Goal: Information Seeking & Learning: Compare options

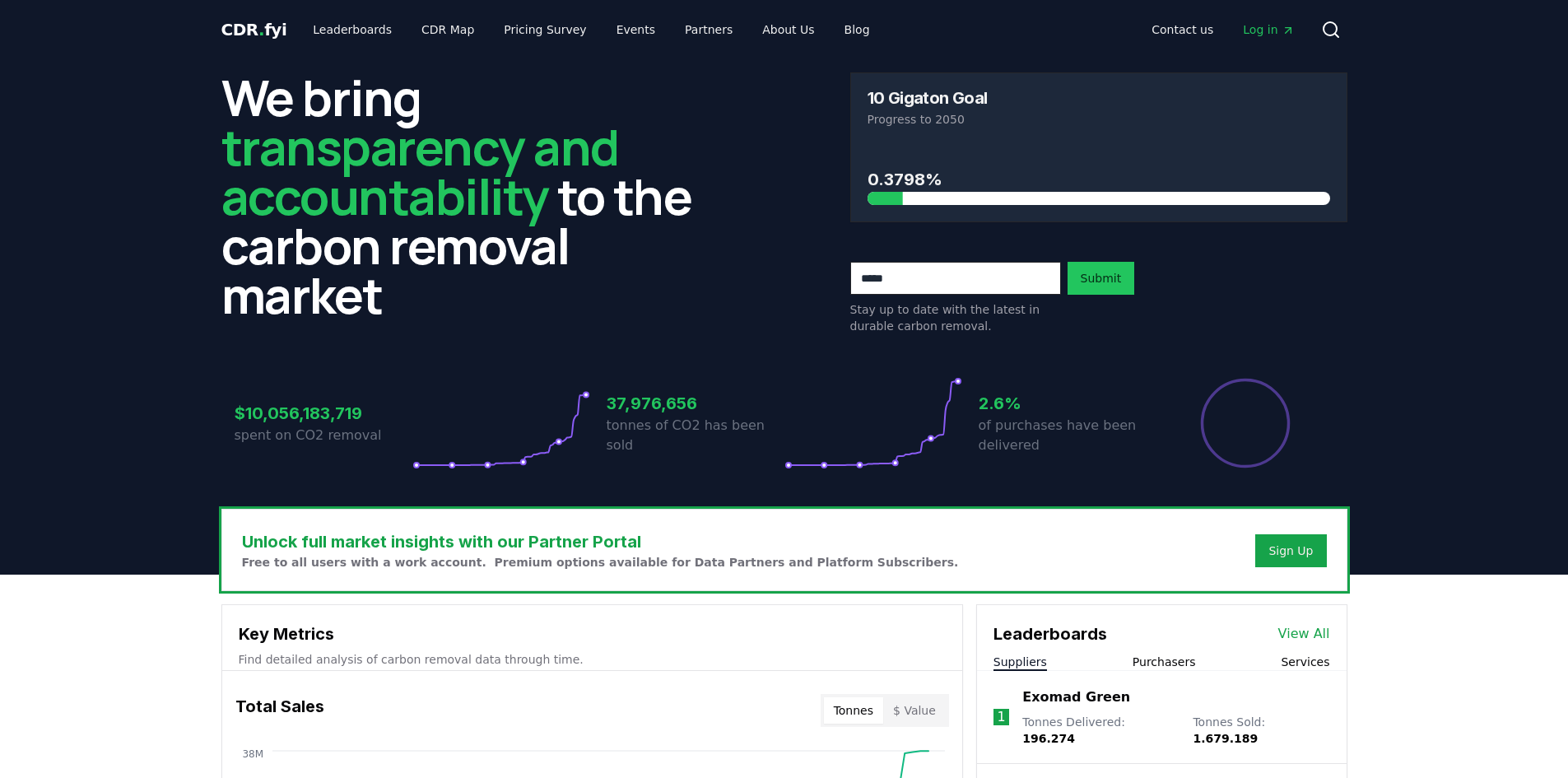
scroll to position [412, 0]
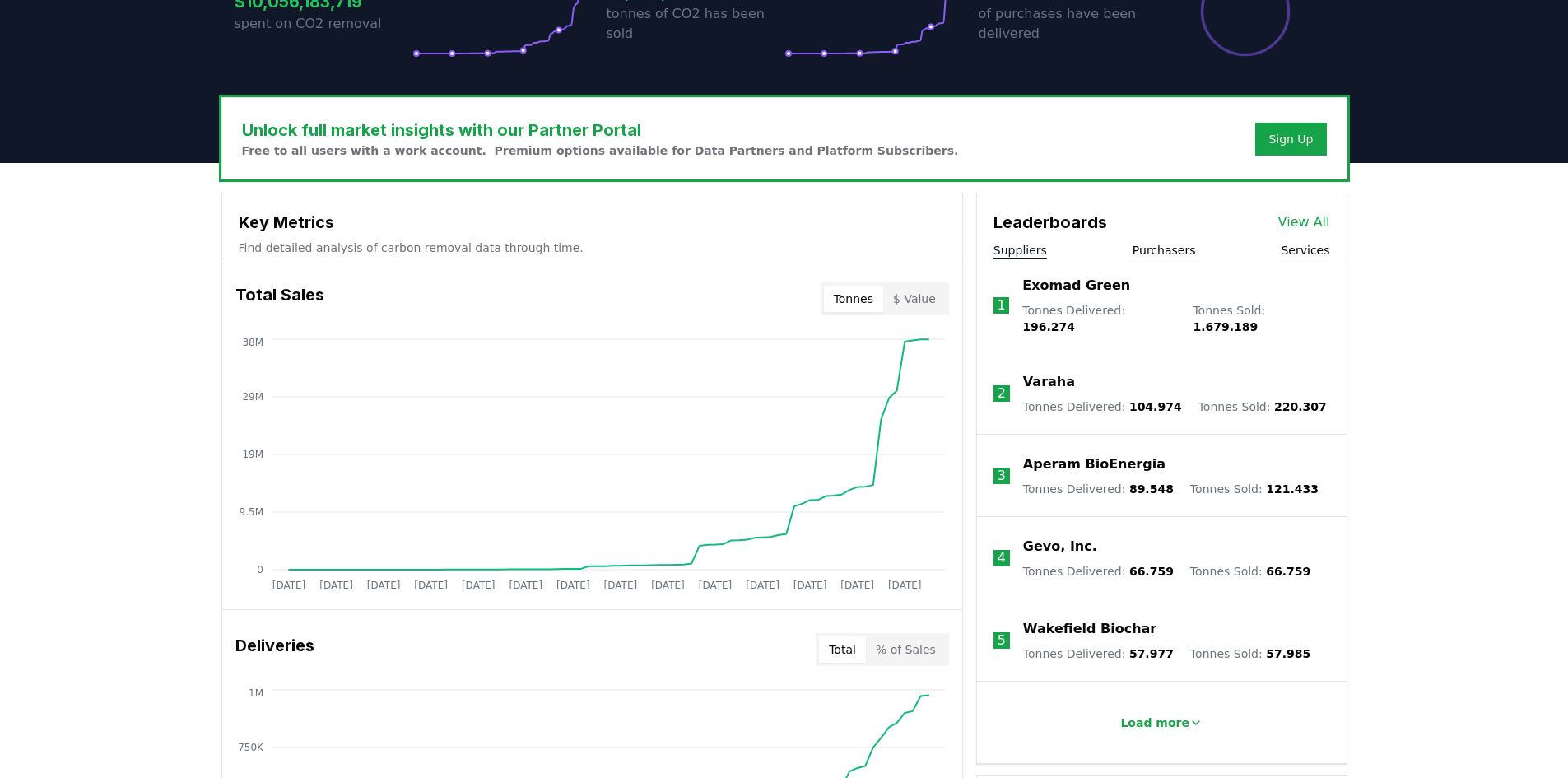
click at [928, 298] on button "$ Value" at bounding box center [914, 298] width 62 height 26
drag, startPoint x: 862, startPoint y: 299, endPoint x: 858, endPoint y: 308, distance: 9.8
click at [861, 298] on button "Tonnes" at bounding box center [853, 298] width 60 height 26
click at [1106, 308] on p "Tonnes Delivered : 196.274" at bounding box center [1099, 318] width 154 height 33
click at [1069, 286] on p "Exomad Green" at bounding box center [1076, 285] width 108 height 20
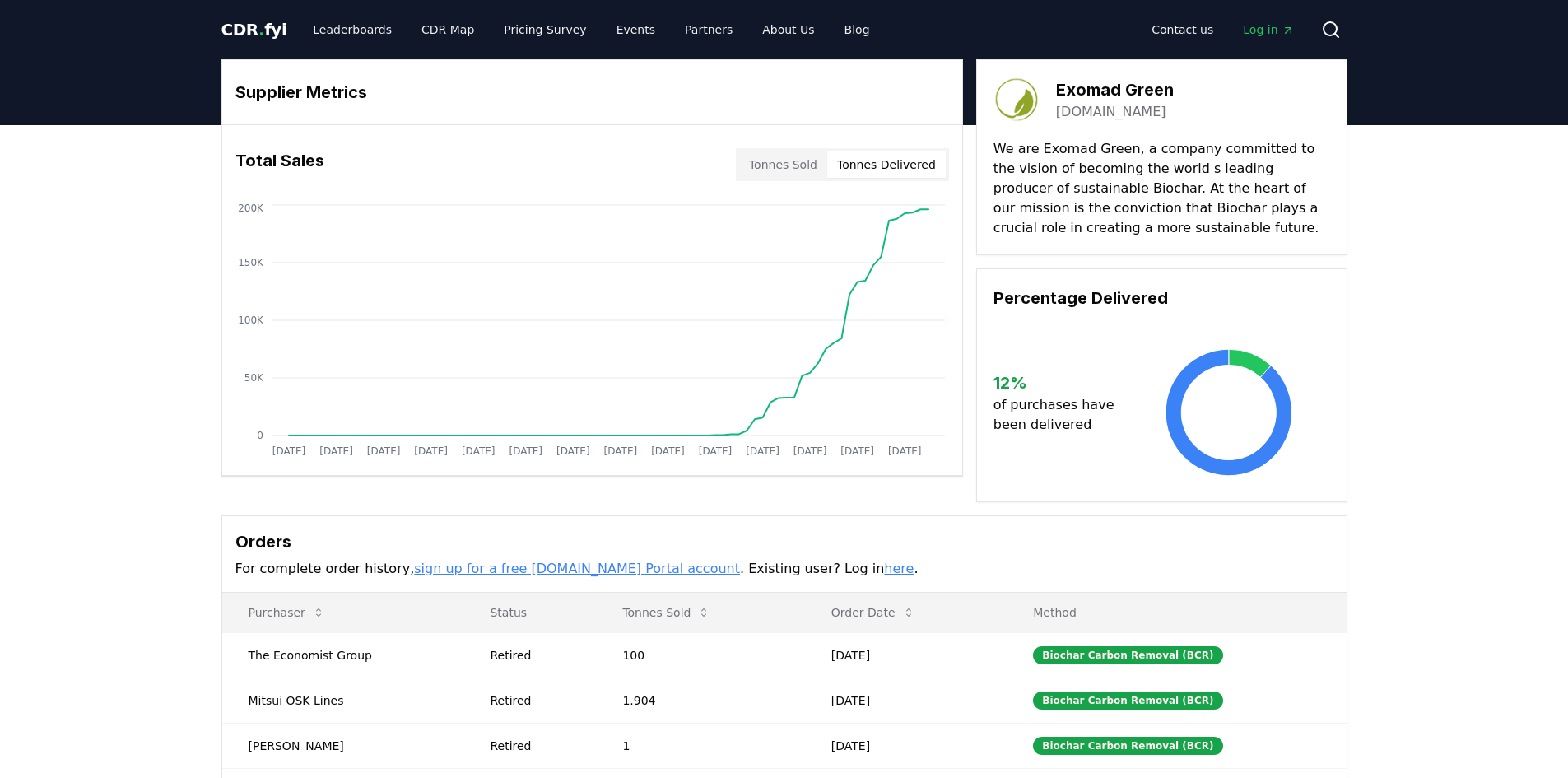
click at [871, 164] on button "Tonnes Delivered" at bounding box center [886, 164] width 118 height 26
click at [1236, 354] on icon at bounding box center [1250, 364] width 42 height 28
click at [338, 35] on link "Leaderboards" at bounding box center [352, 29] width 106 height 29
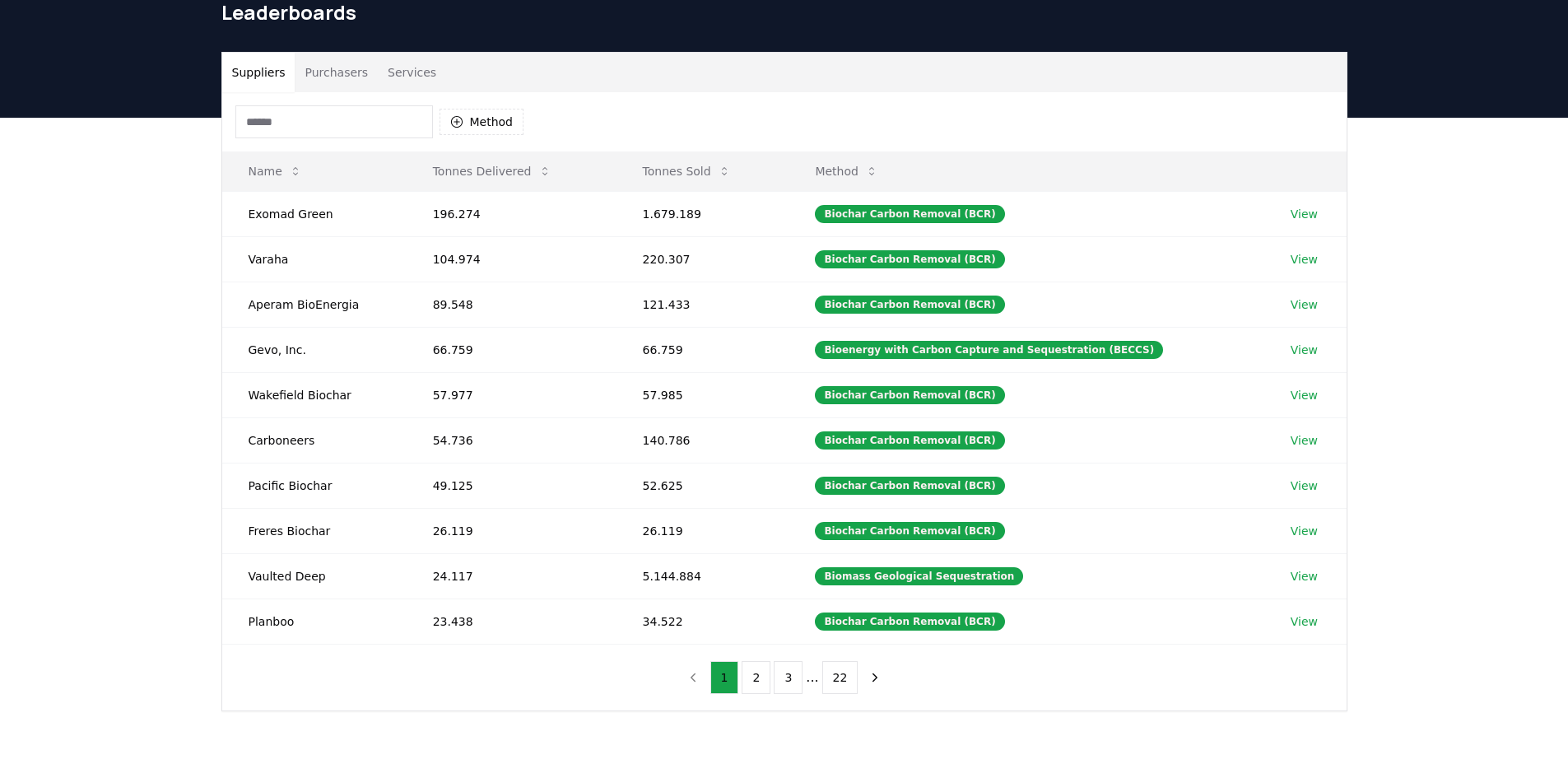
scroll to position [84, 0]
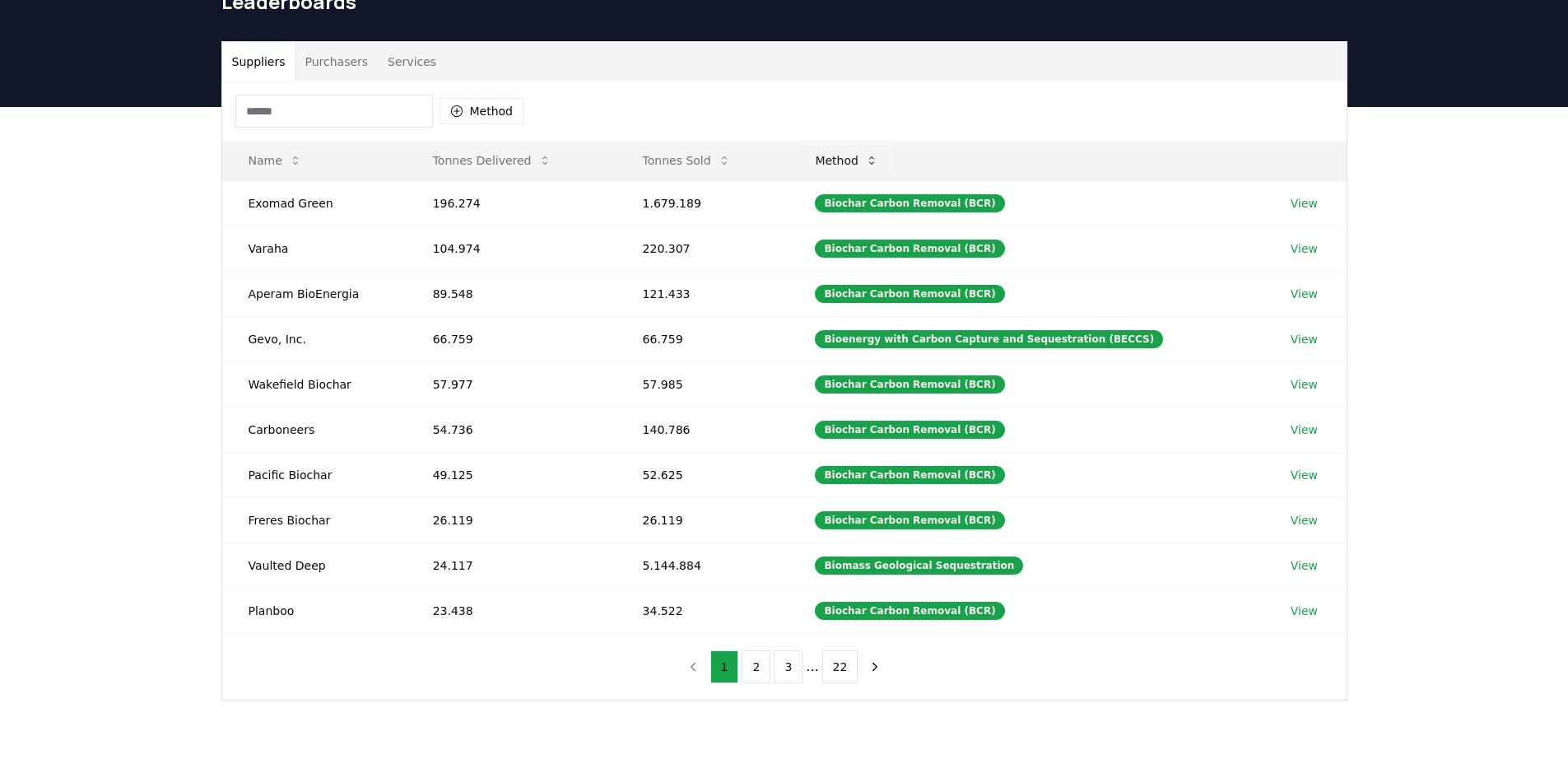
click at [868, 157] on button "Method" at bounding box center [846, 161] width 90 height 33
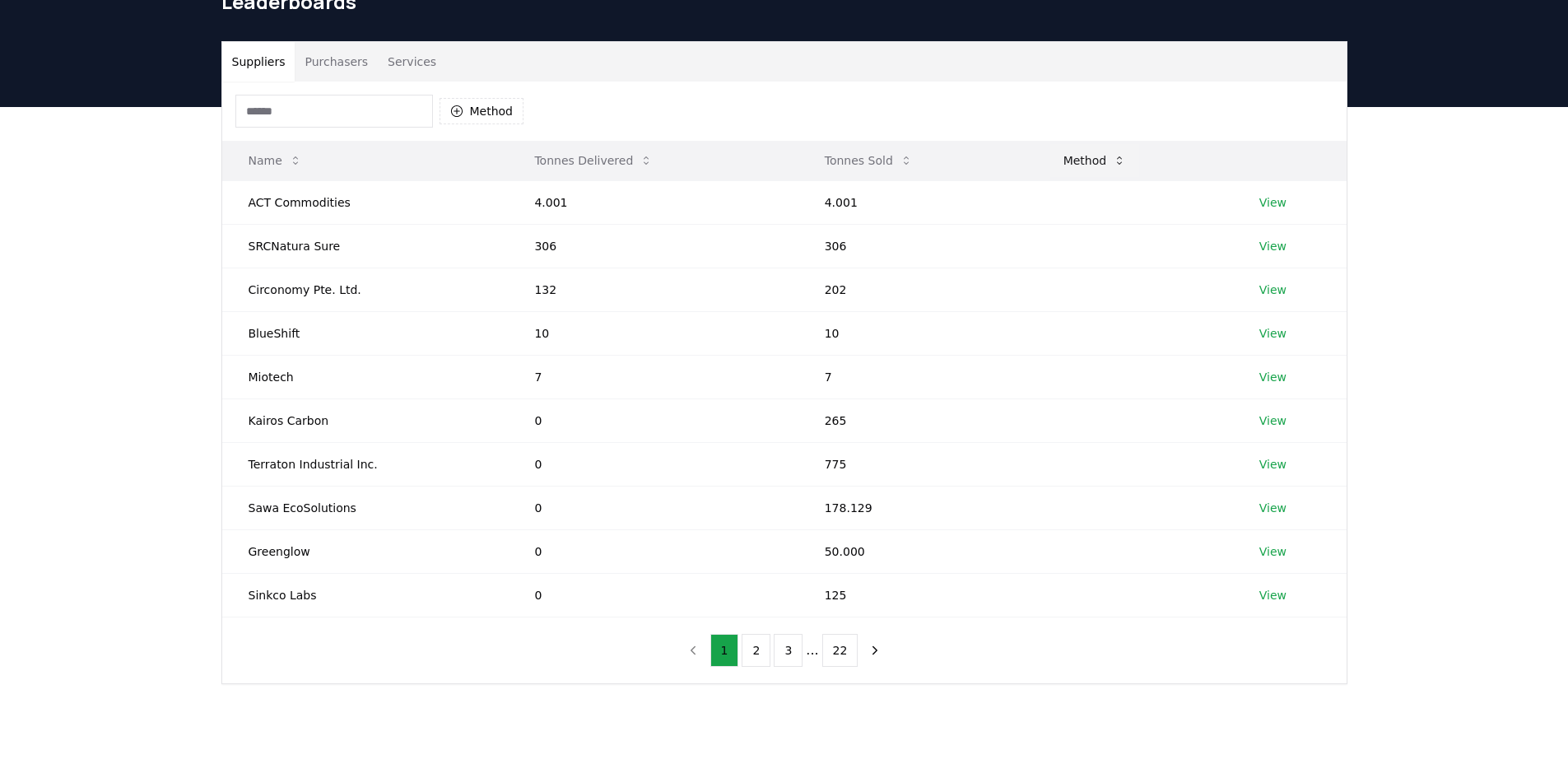
click at [1080, 157] on button "Method" at bounding box center [1095, 161] width 90 height 33
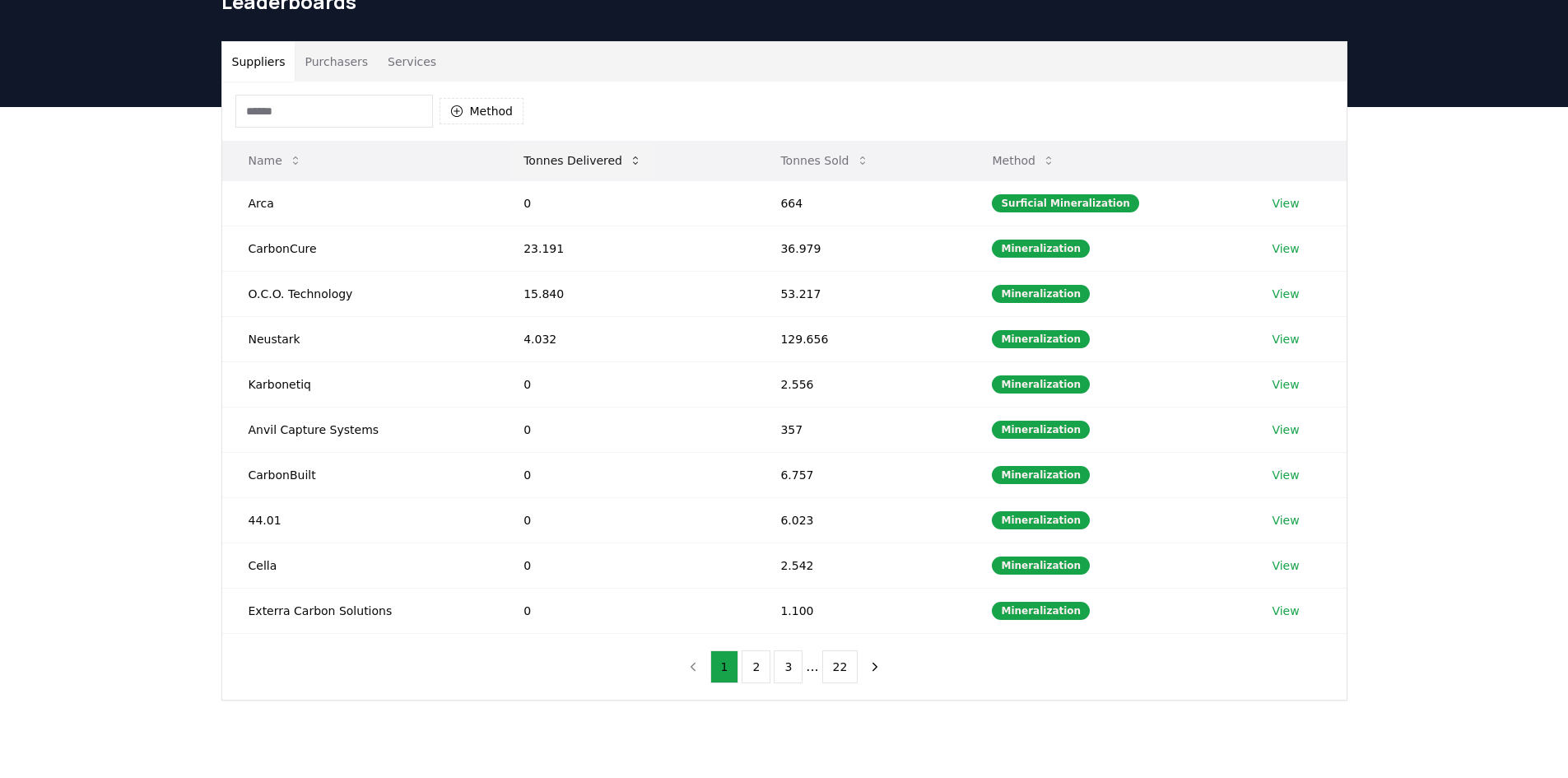
click at [582, 162] on button "Tonnes Delivered" at bounding box center [582, 161] width 145 height 33
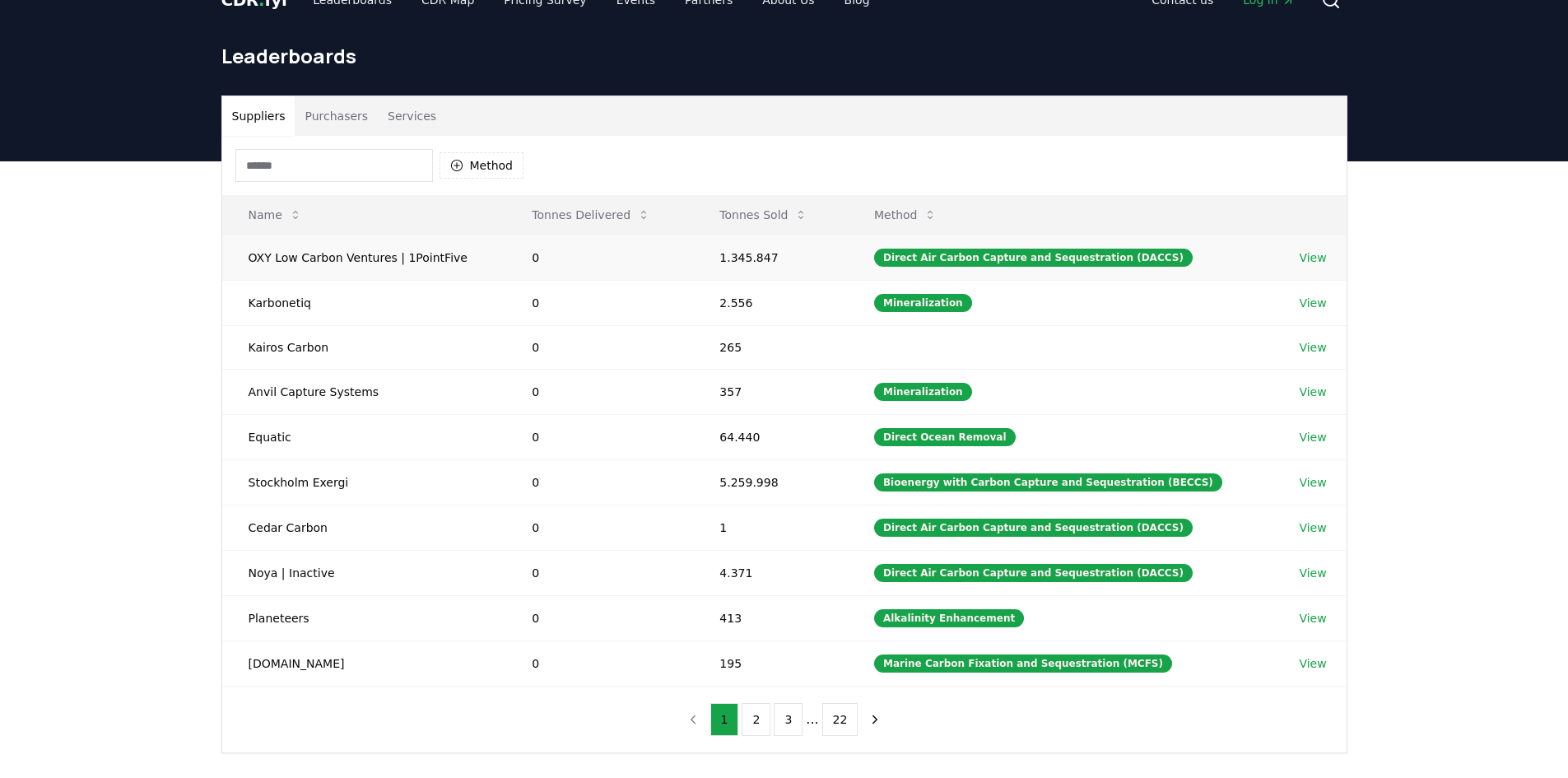
scroll to position [0, 0]
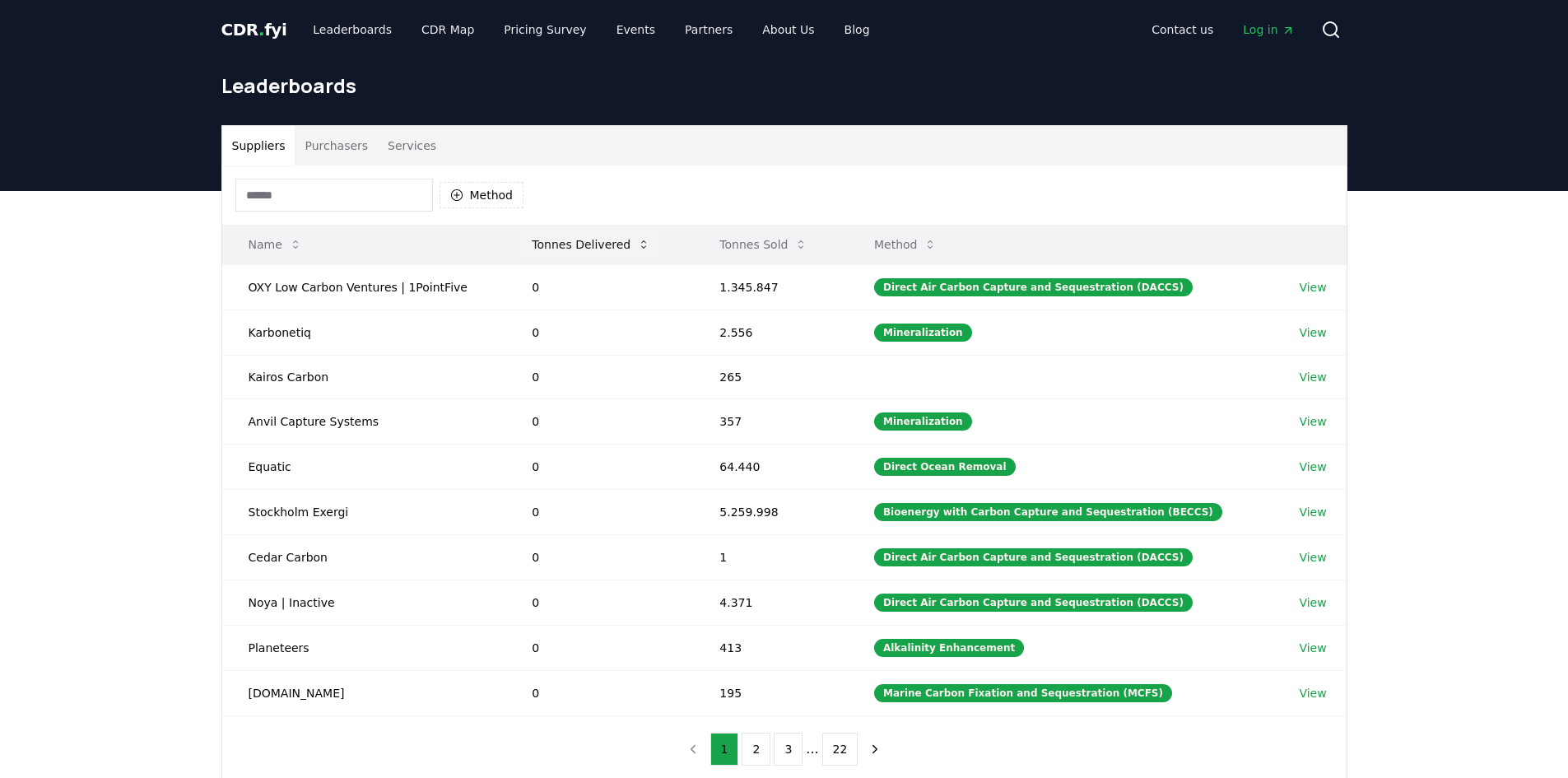
click at [561, 240] on button "Tonnes Delivered" at bounding box center [590, 244] width 145 height 33
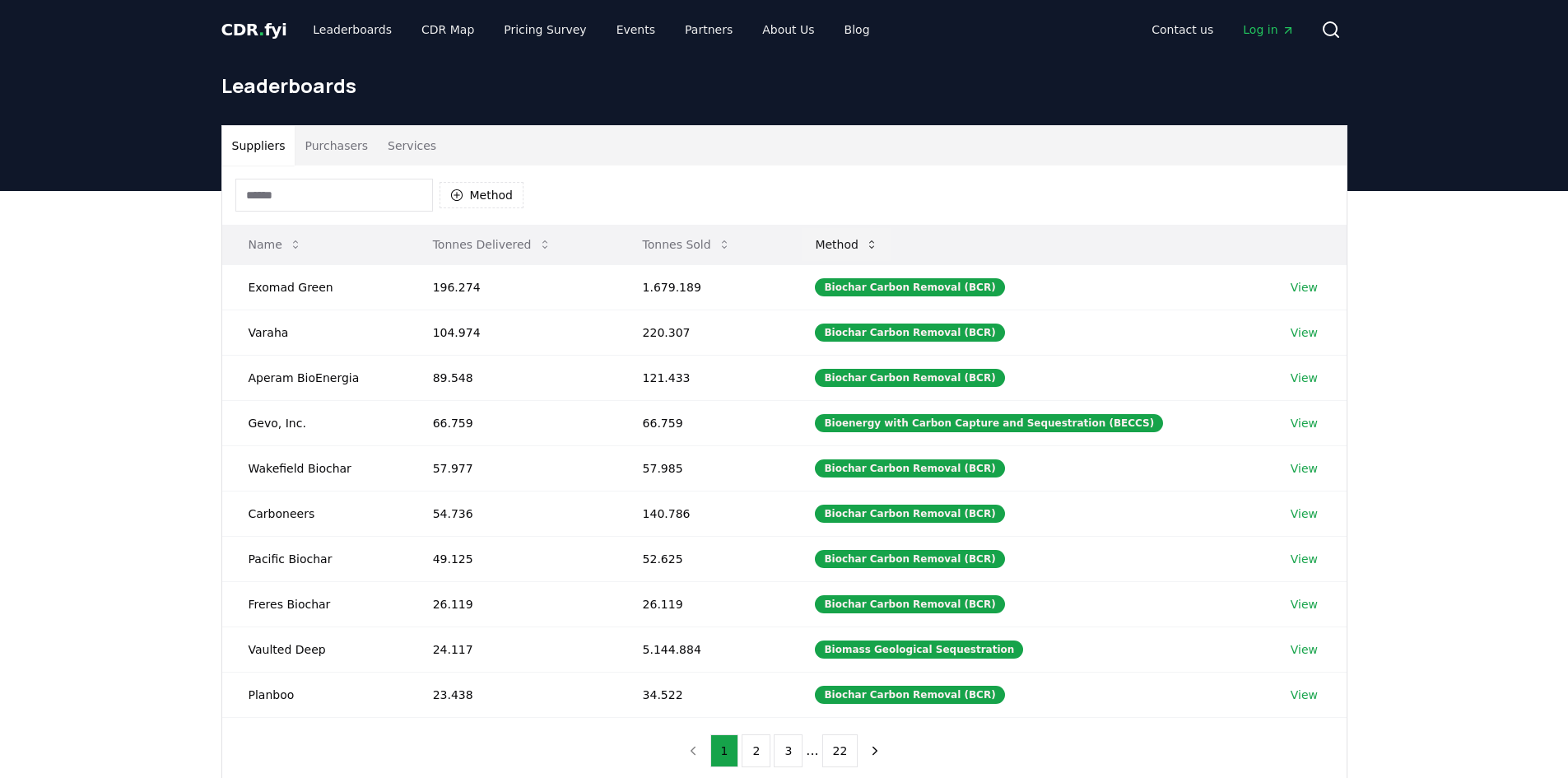
click at [878, 249] on icon at bounding box center [872, 245] width 13 height 13
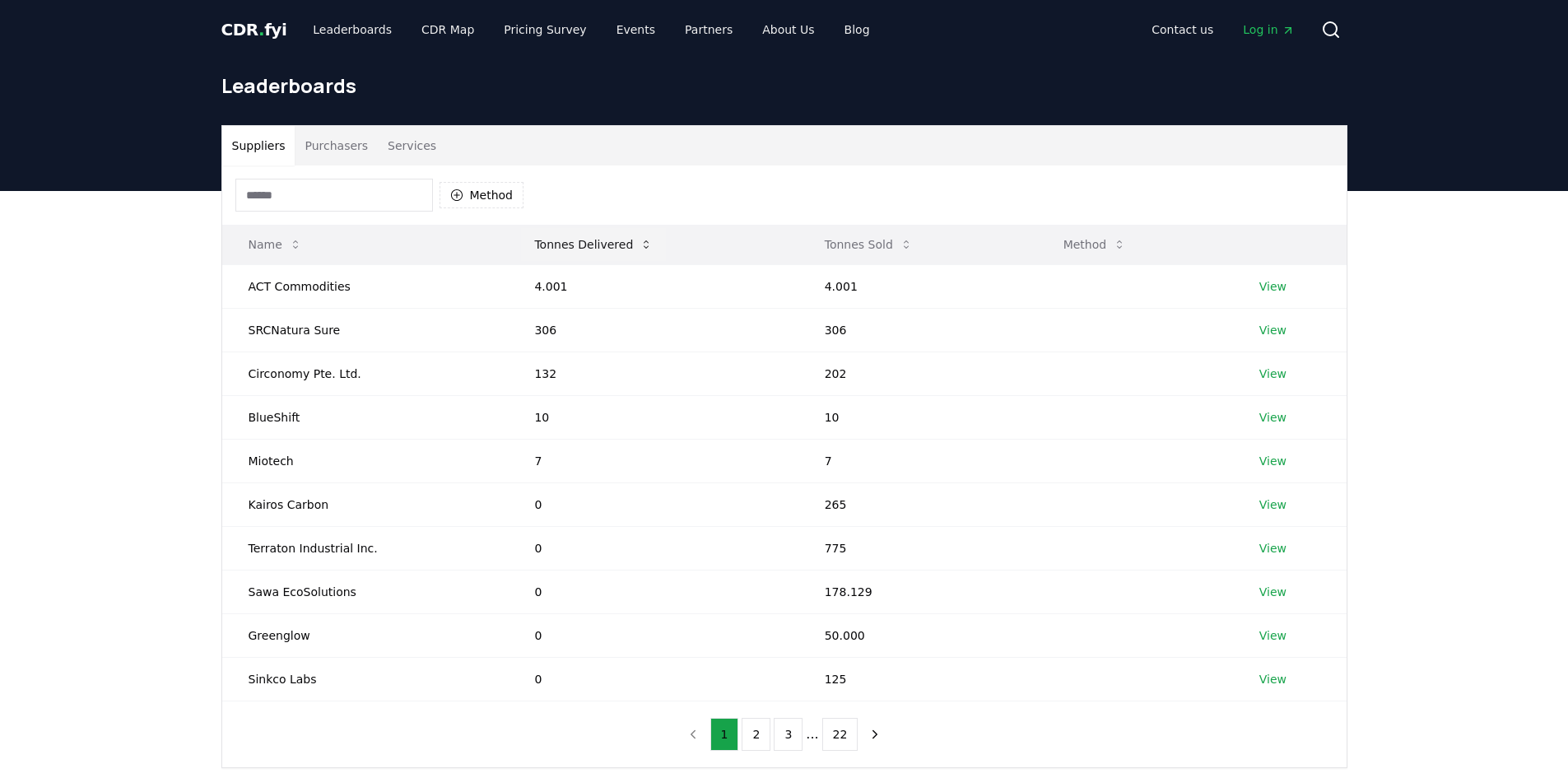
click at [549, 250] on button "Tonnes Delivered" at bounding box center [593, 244] width 145 height 33
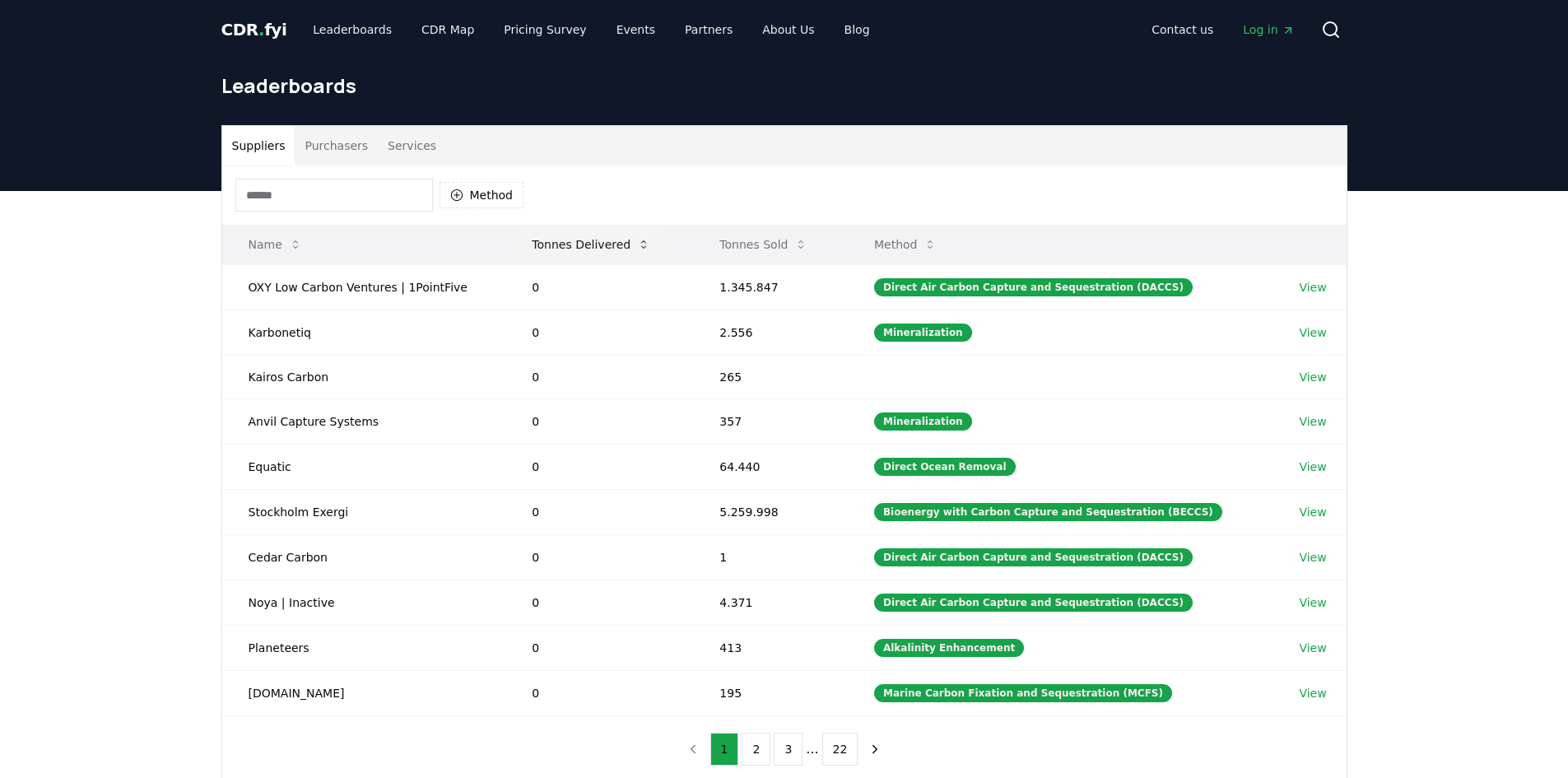
click at [553, 246] on button "Tonnes Delivered" at bounding box center [590, 244] width 145 height 33
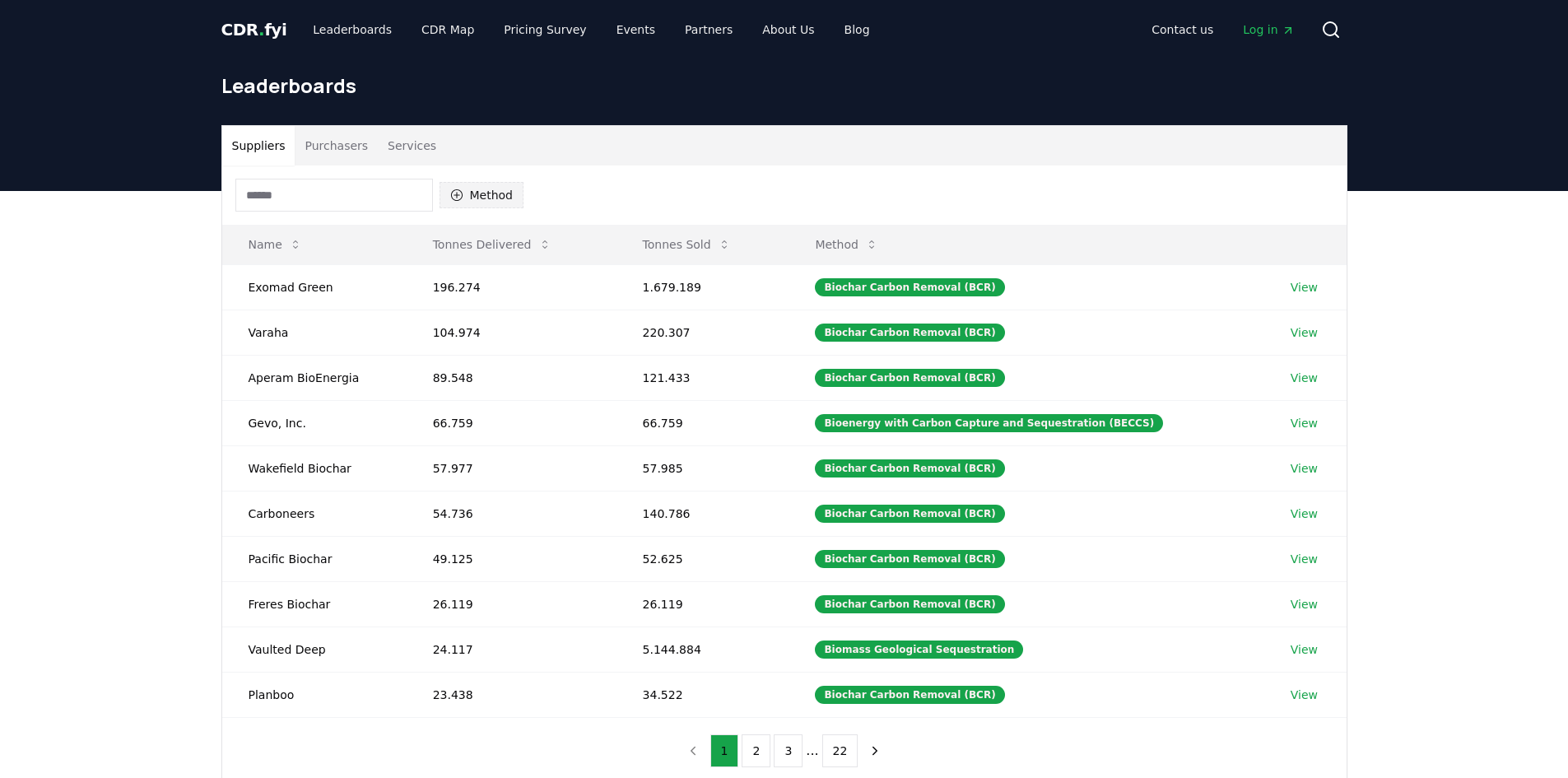
click at [483, 198] on button "Method" at bounding box center [482, 195] width 85 height 26
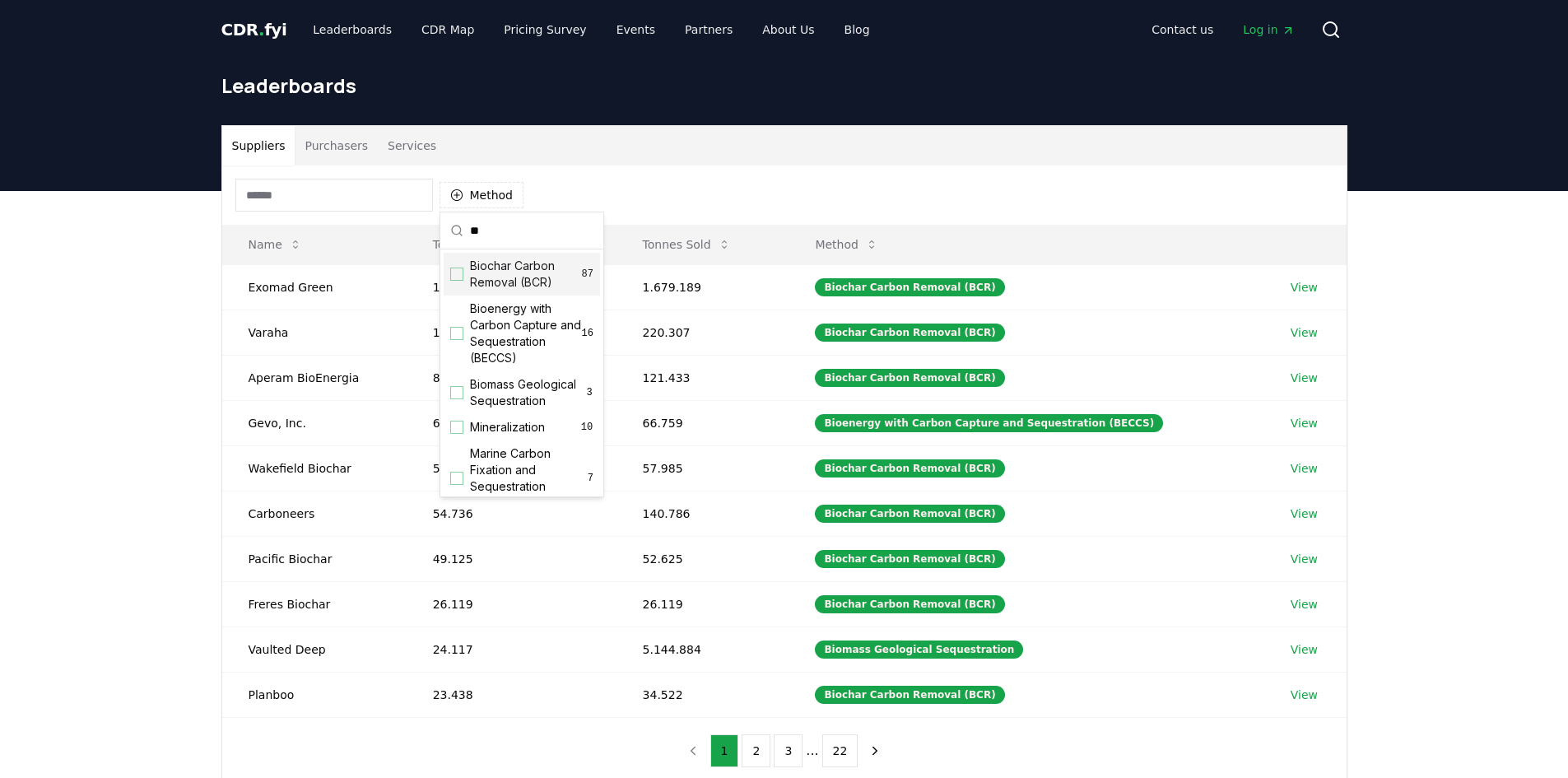
type input "*"
click at [457, 343] on div "Suggestions" at bounding box center [457, 336] width 13 height 13
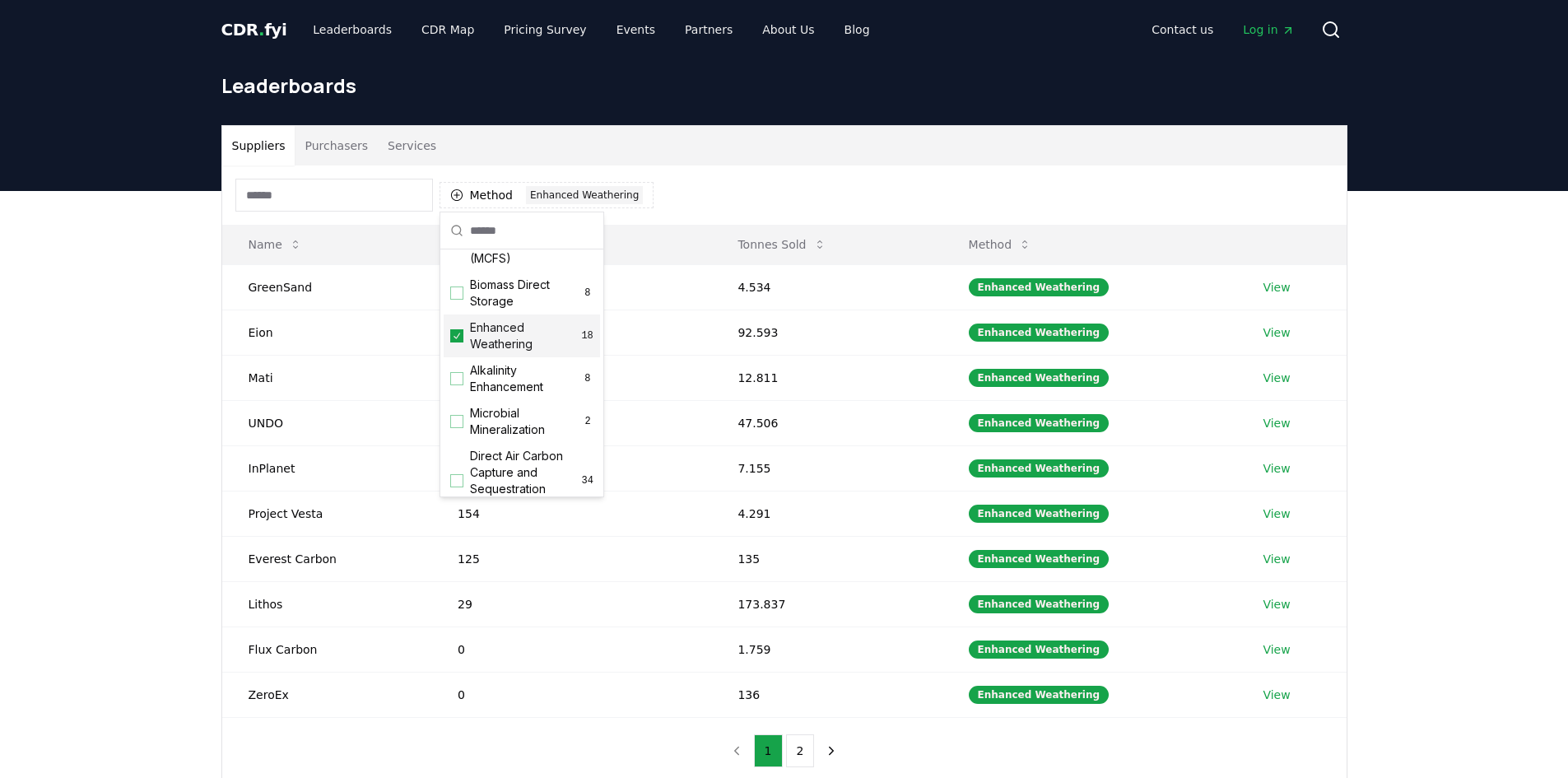
click at [77, 402] on div "Suppliers Purchasers Services Method 1 Enhanced Weathering Name Tonnes Delivere…" at bounding box center [784, 520] width 1568 height 659
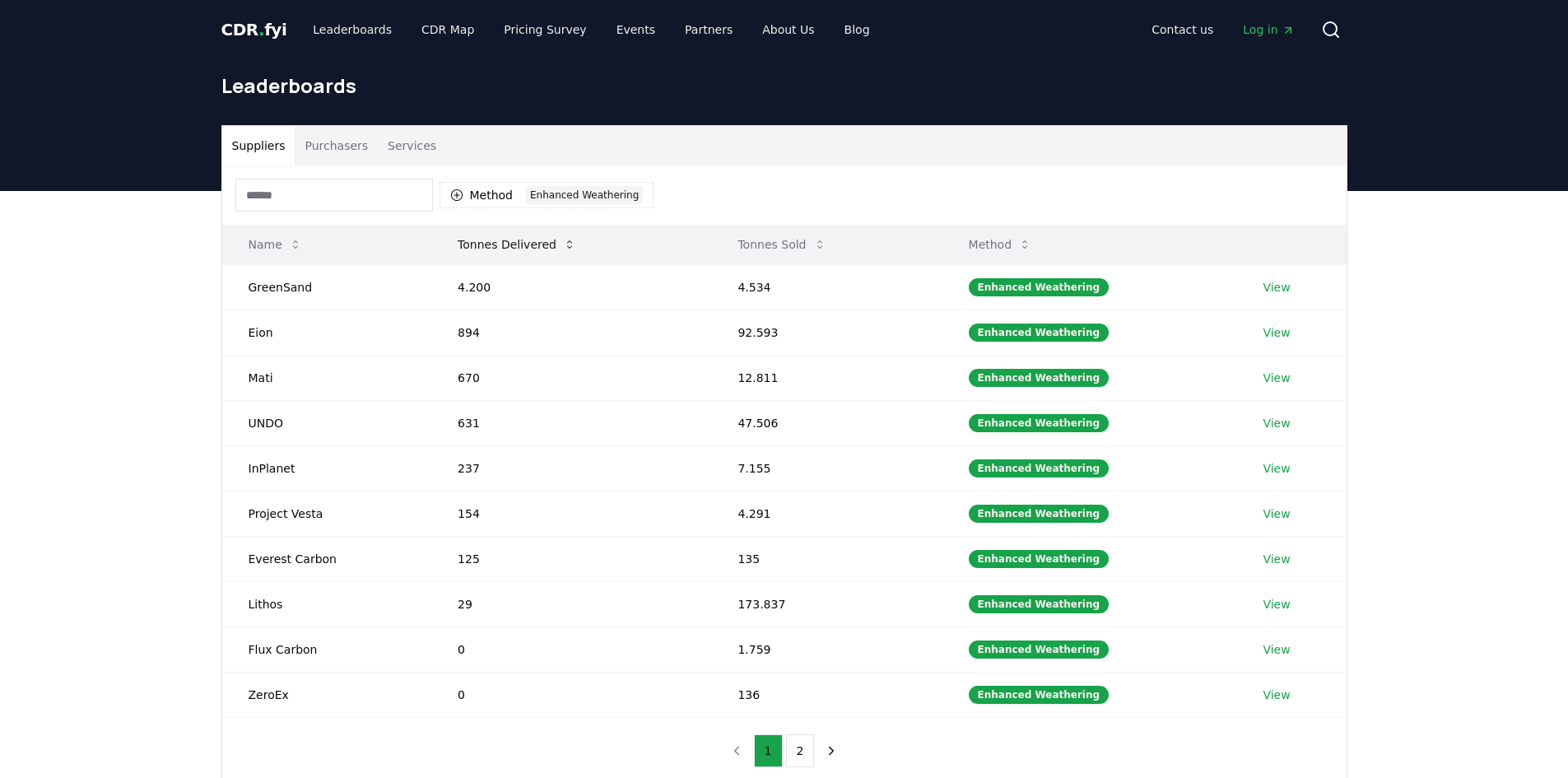
click at [489, 246] on button "Tonnes Delivered" at bounding box center [517, 244] width 145 height 33
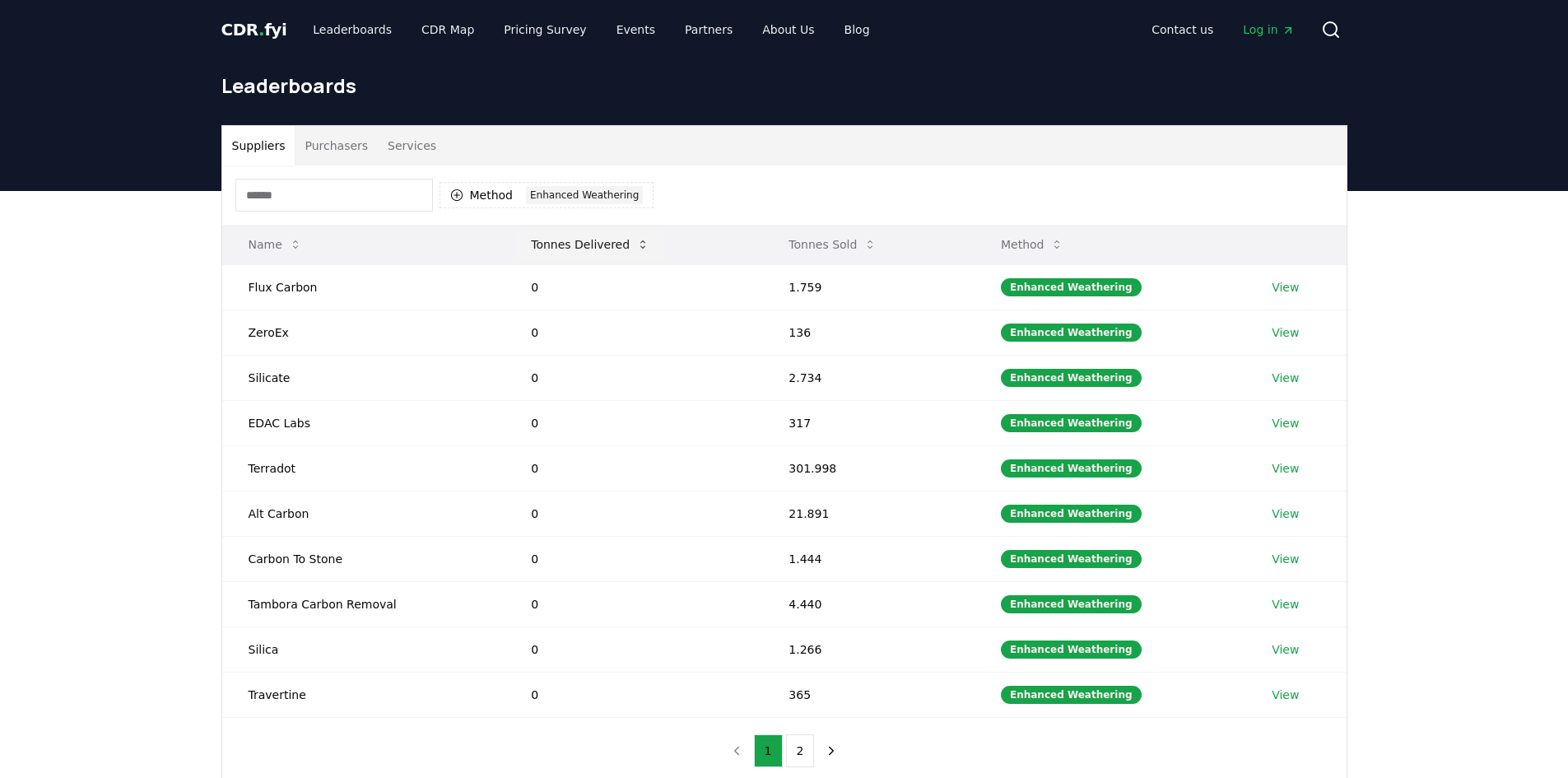
click at [597, 240] on button "Tonnes Delivered" at bounding box center [589, 244] width 145 height 33
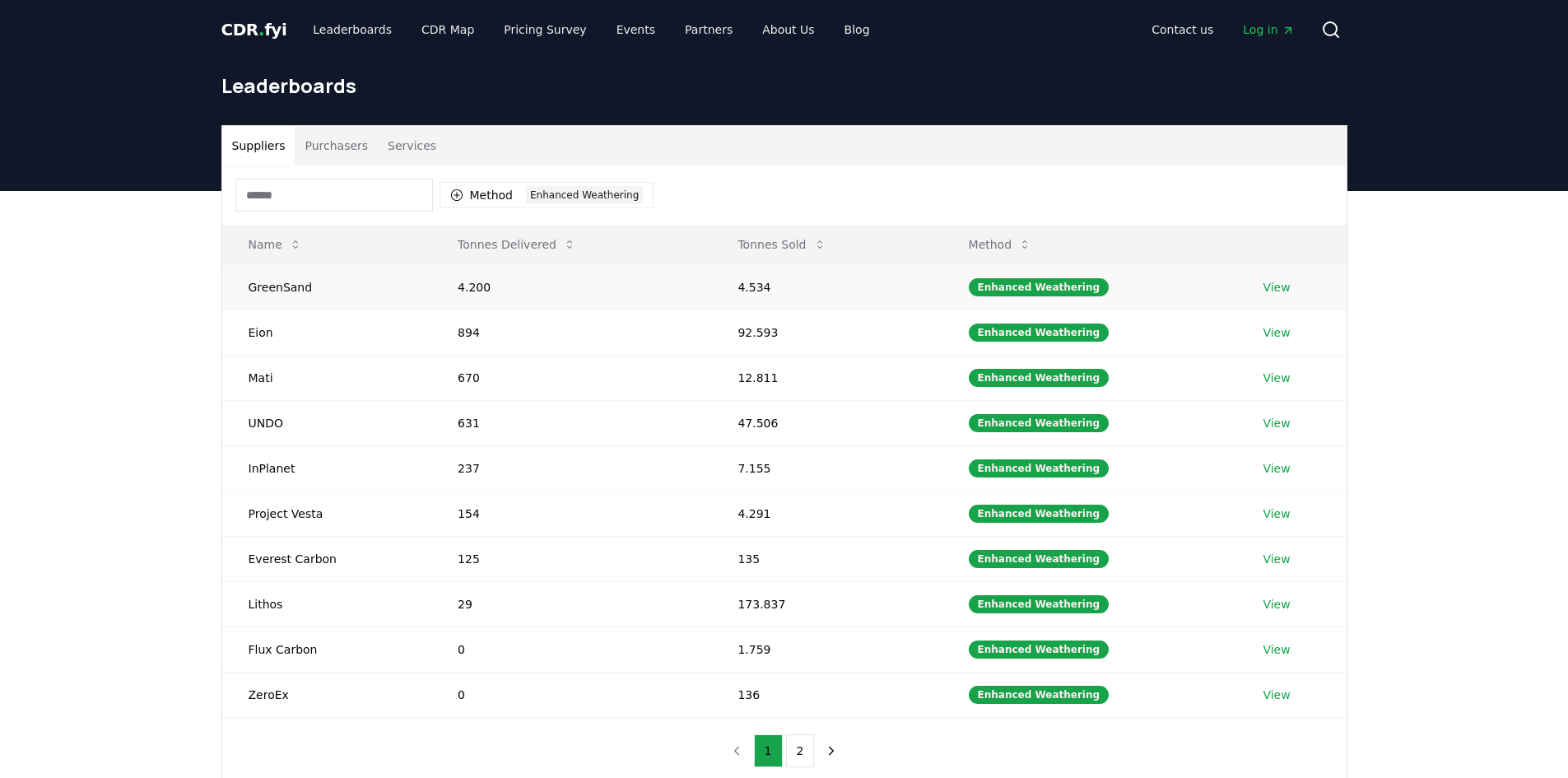
click at [285, 288] on td "GreenSand" at bounding box center [327, 287] width 210 height 45
click at [790, 236] on button "Tonnes Sold" at bounding box center [781, 244] width 114 height 33
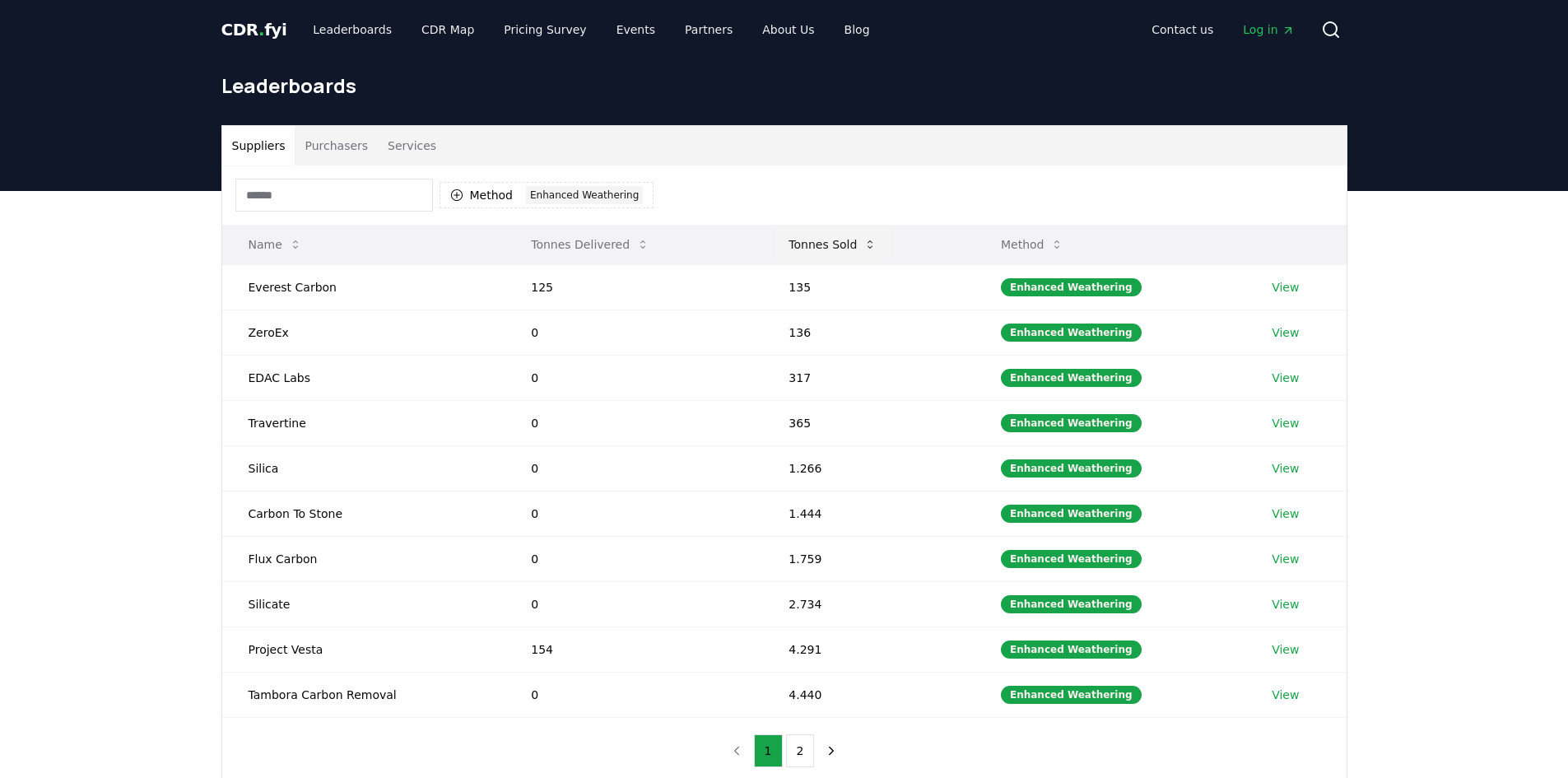
click at [823, 249] on button "Tonnes Sold" at bounding box center [832, 244] width 114 height 33
click at [579, 244] on button "Tonnes Delivered" at bounding box center [589, 244] width 145 height 33
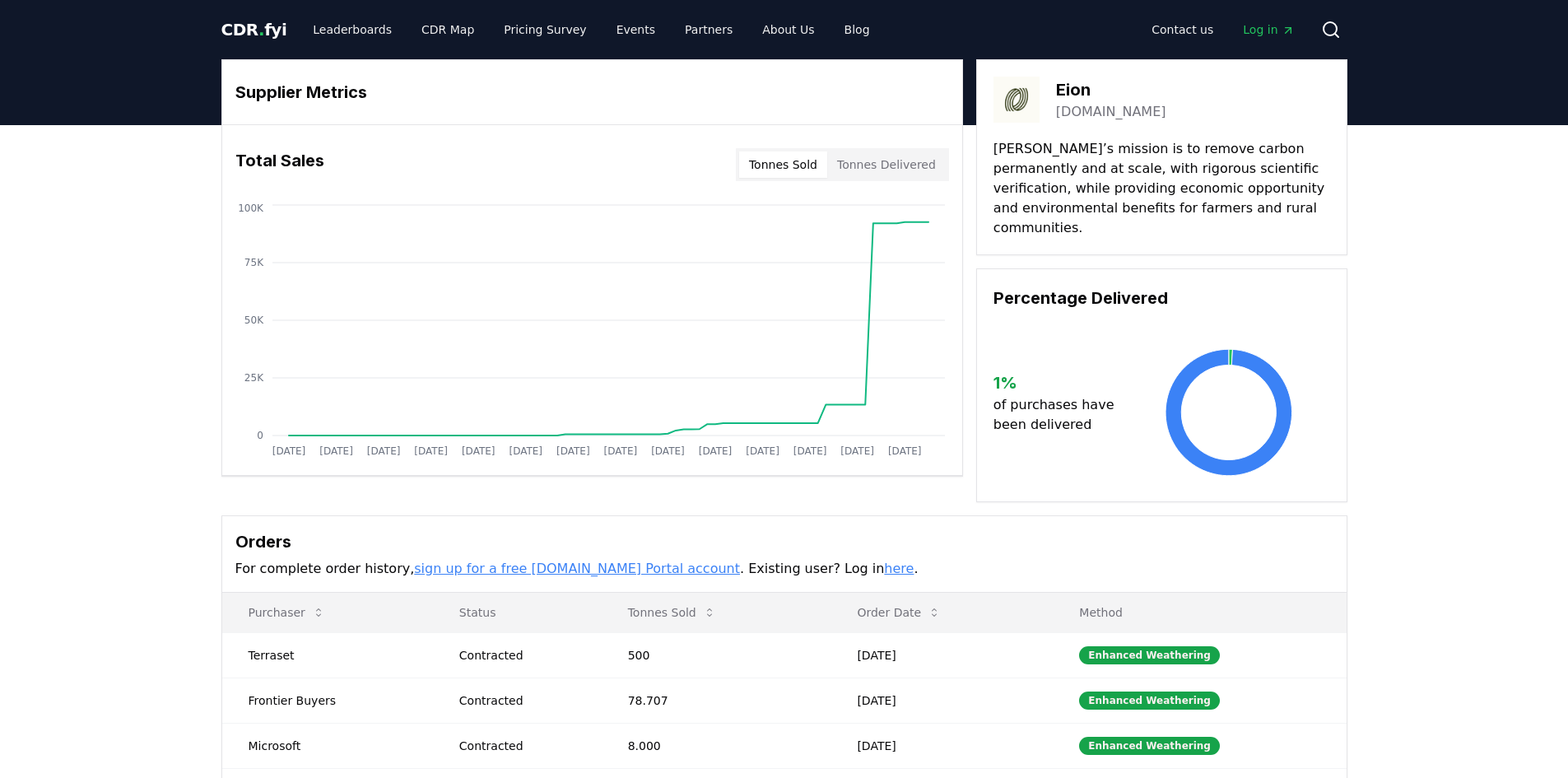
click at [1069, 111] on link "[DOMAIN_NAME]" at bounding box center [1111, 111] width 111 height 20
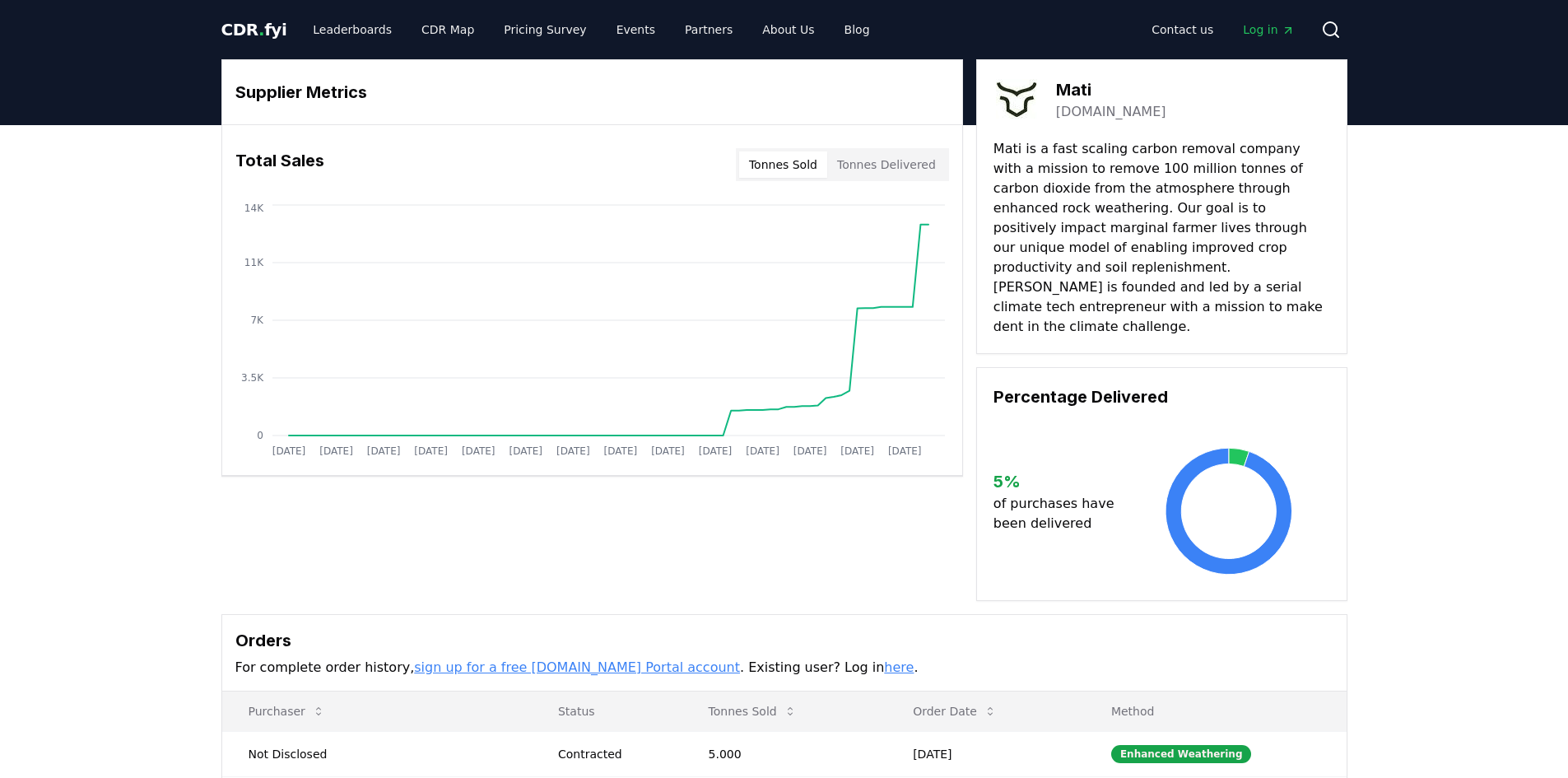
click at [1085, 114] on link "[DOMAIN_NAME]" at bounding box center [1111, 111] width 111 height 20
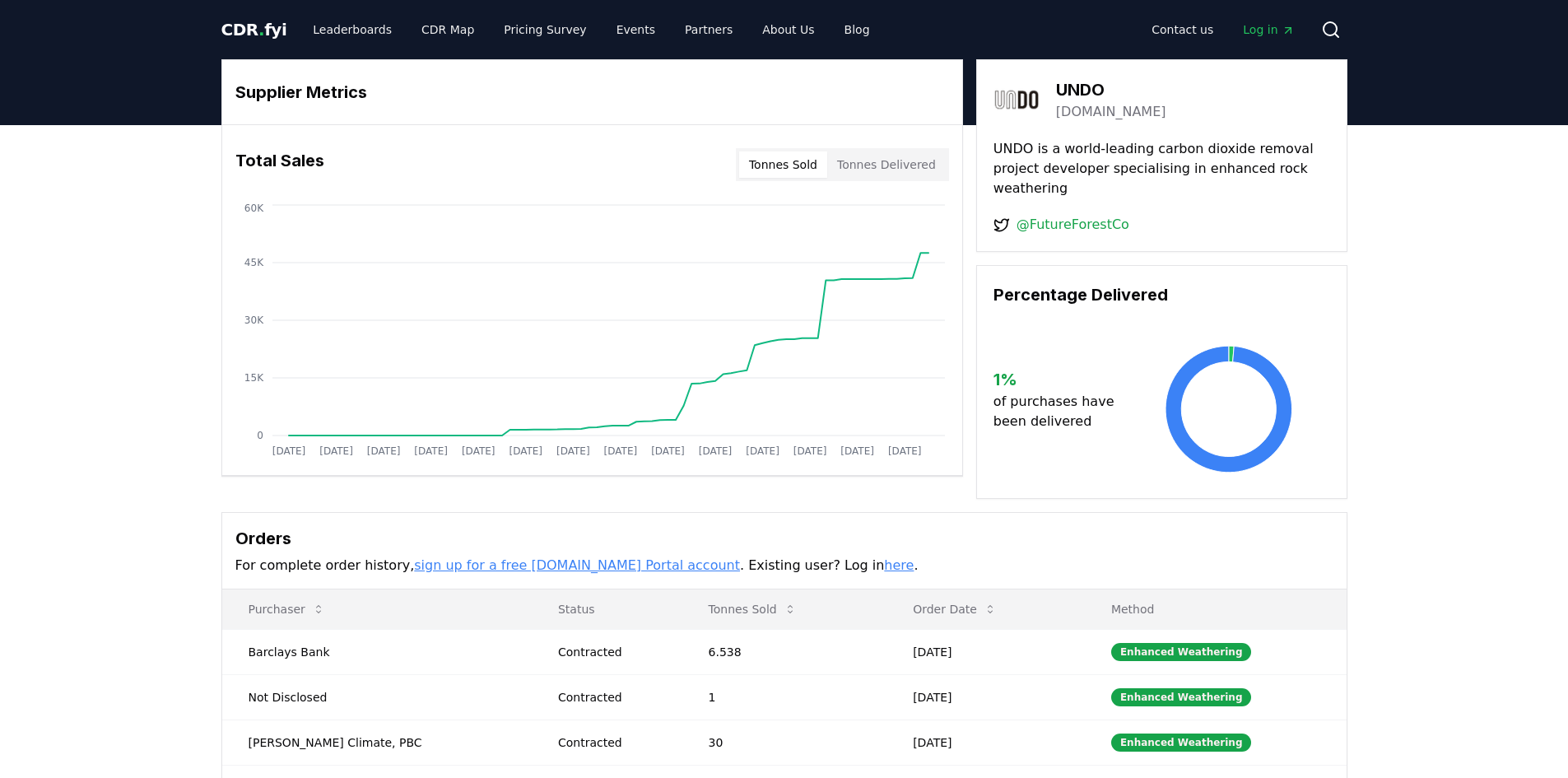
click at [1075, 114] on link "[DOMAIN_NAME]" at bounding box center [1111, 111] width 111 height 20
